Goal: Task Accomplishment & Management: Manage account settings

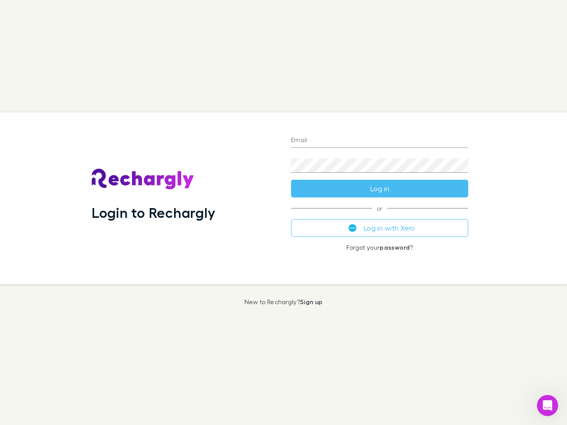
click at [283, 213] on div "Login to Rechargly" at bounding box center [184, 198] width 199 height 172
click at [380, 141] on input "Email" at bounding box center [379, 141] width 177 height 14
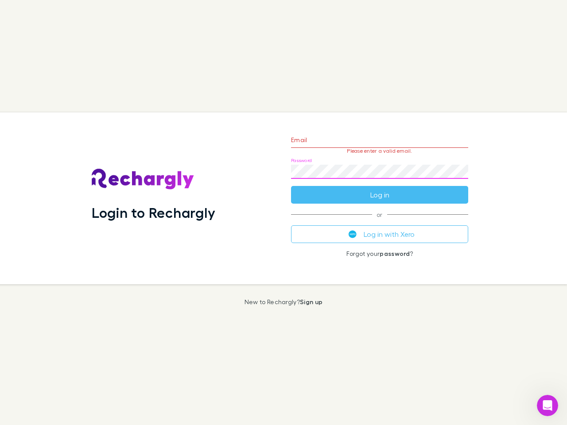
click at [380, 189] on form "Email Please enter a valid email. Password Log in" at bounding box center [379, 165] width 177 height 77
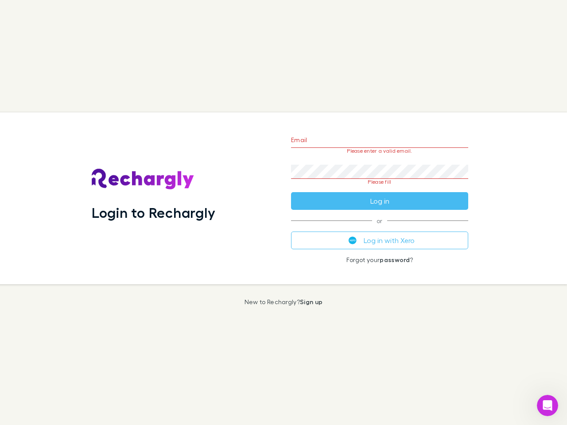
click at [380, 228] on div "Email Please enter a valid email. Password Please fill Log in or Log in with Xe…" at bounding box center [379, 198] width 191 height 172
